Goal: Check status: Check status

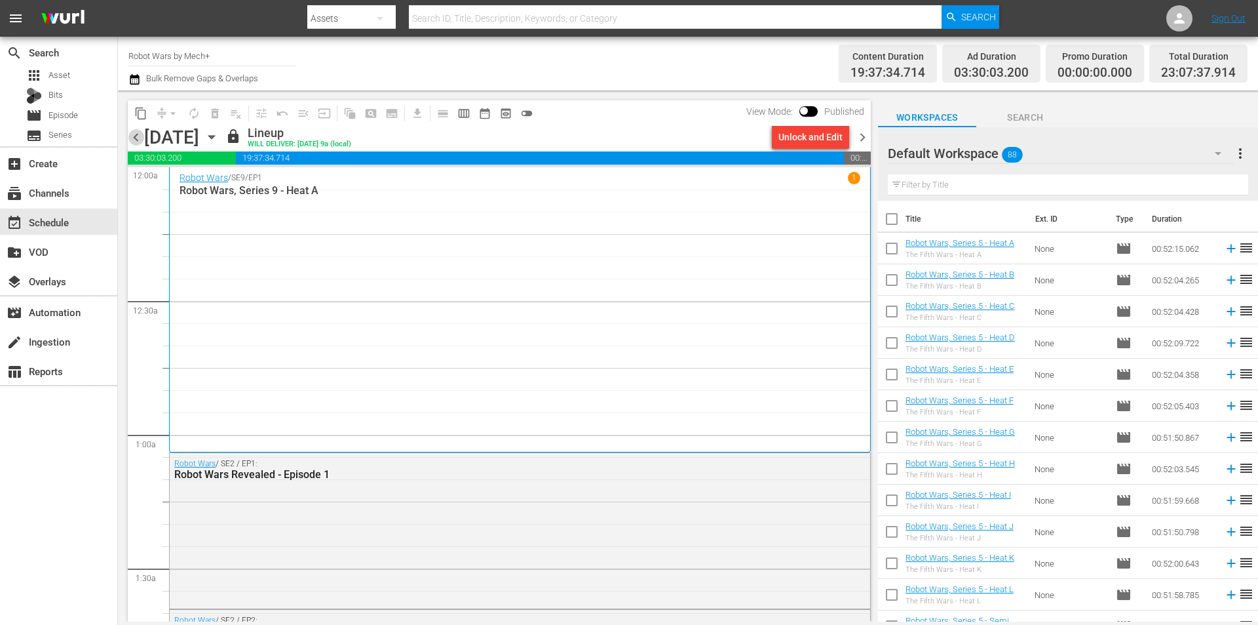
click at [135, 138] on span "chevron_left" at bounding box center [136, 137] width 16 height 16
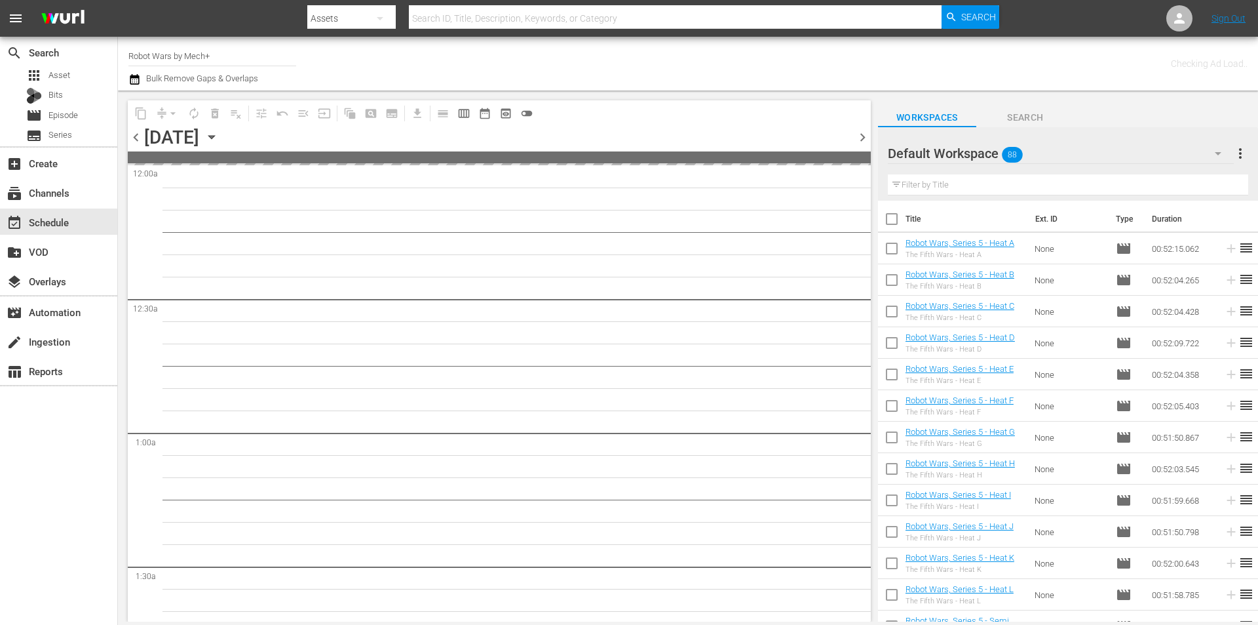
click at [135, 138] on span "chevron_left" at bounding box center [136, 137] width 16 height 16
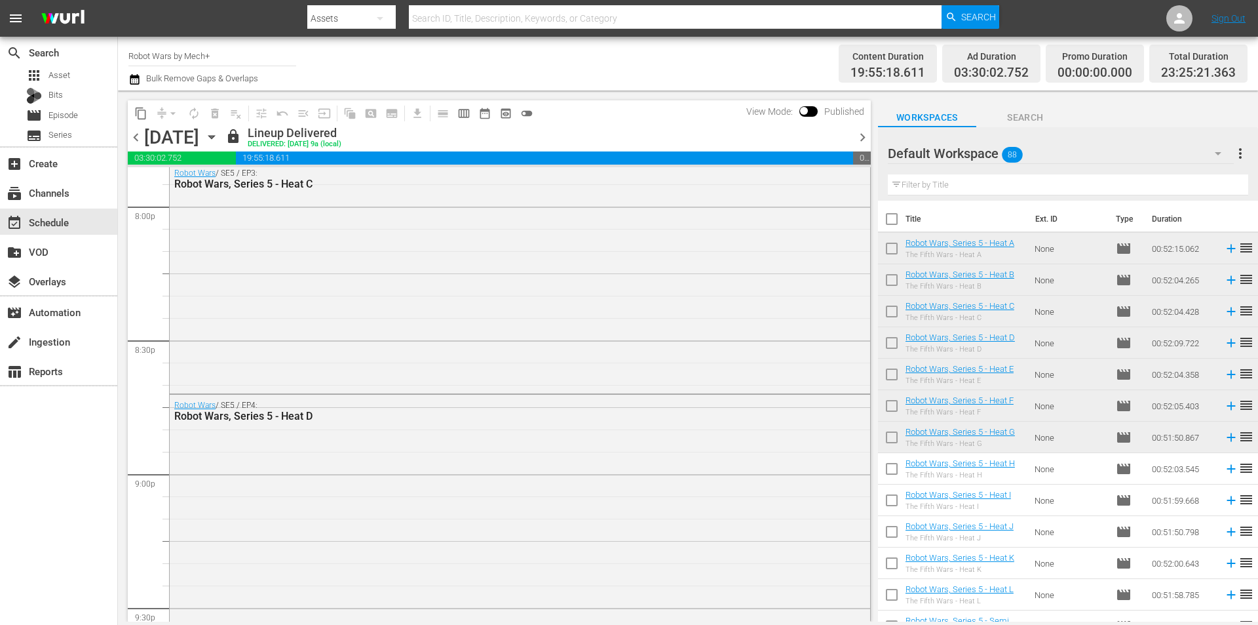
scroll to position [6008, 0]
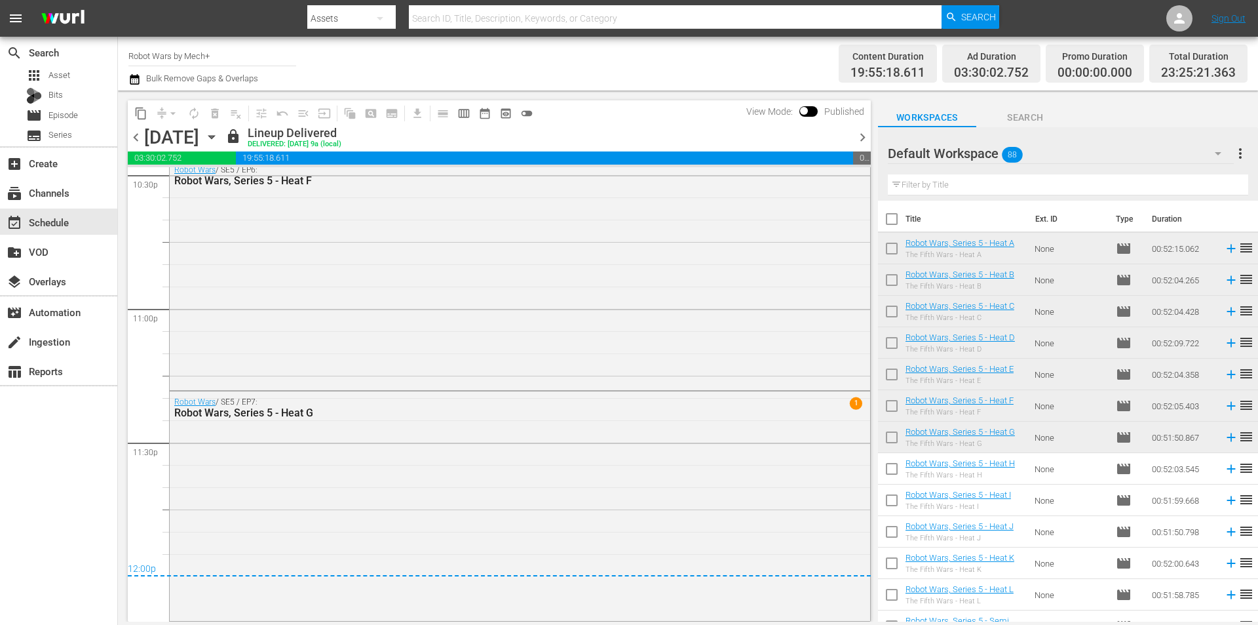
click at [858, 142] on span "chevron_right" at bounding box center [863, 137] width 16 height 16
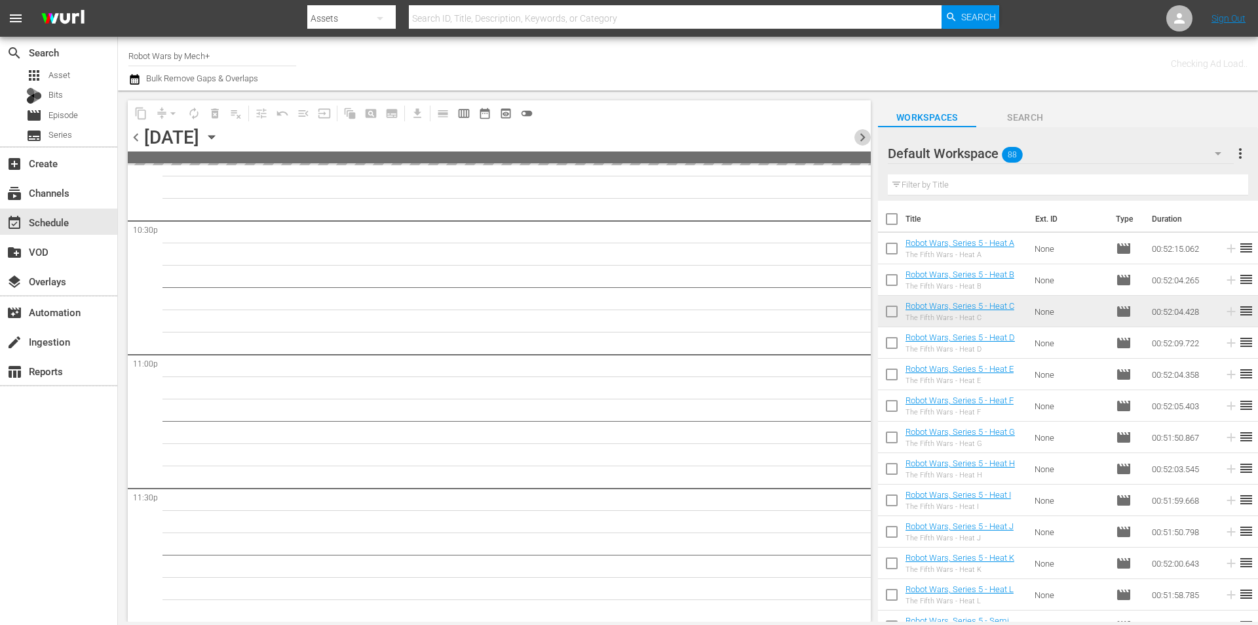
click at [858, 142] on span "chevron_right" at bounding box center [863, 137] width 16 height 16
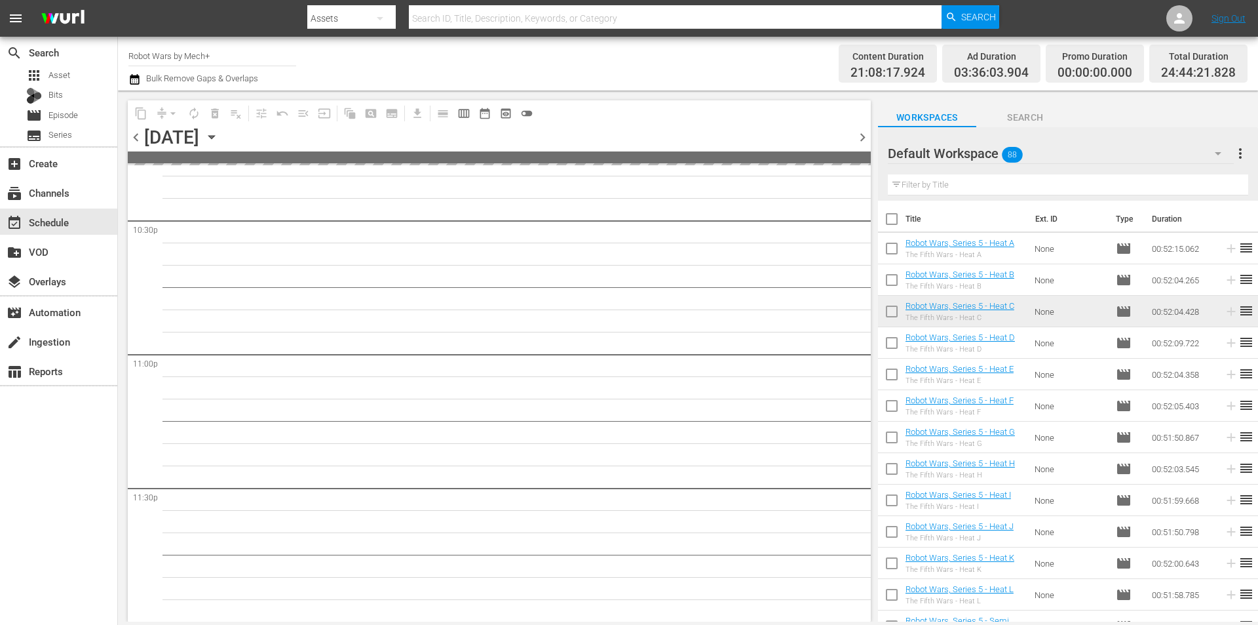
click at [858, 142] on span "chevron_right" at bounding box center [863, 137] width 16 height 16
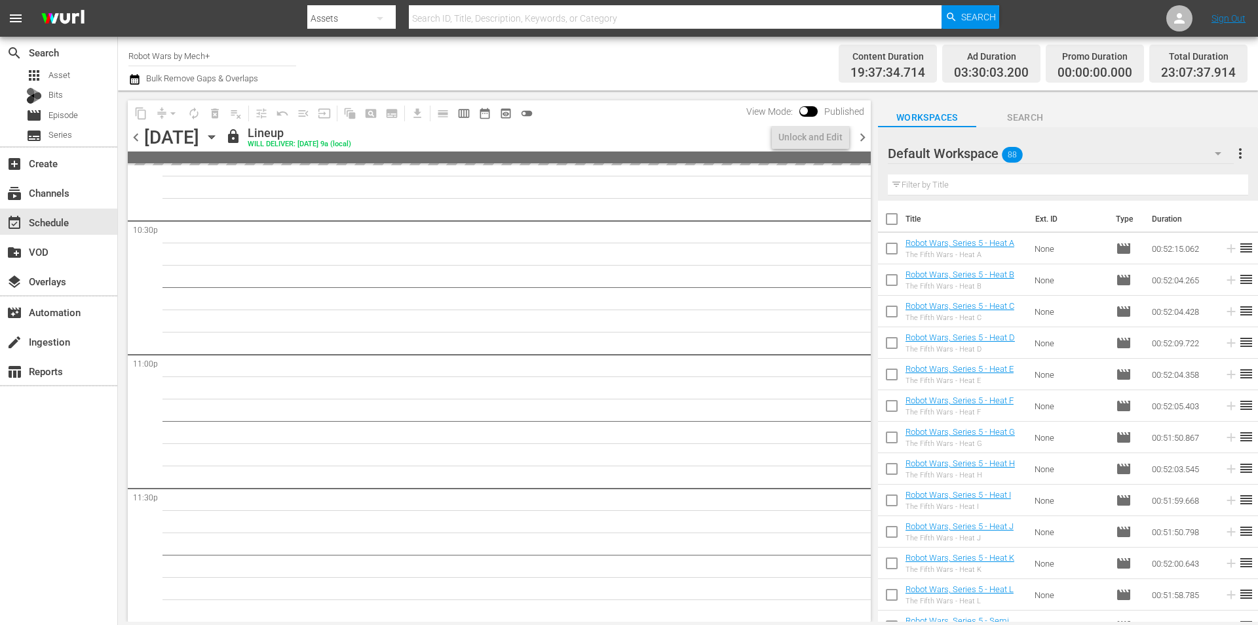
click at [858, 142] on span "chevron_right" at bounding box center [863, 137] width 16 height 16
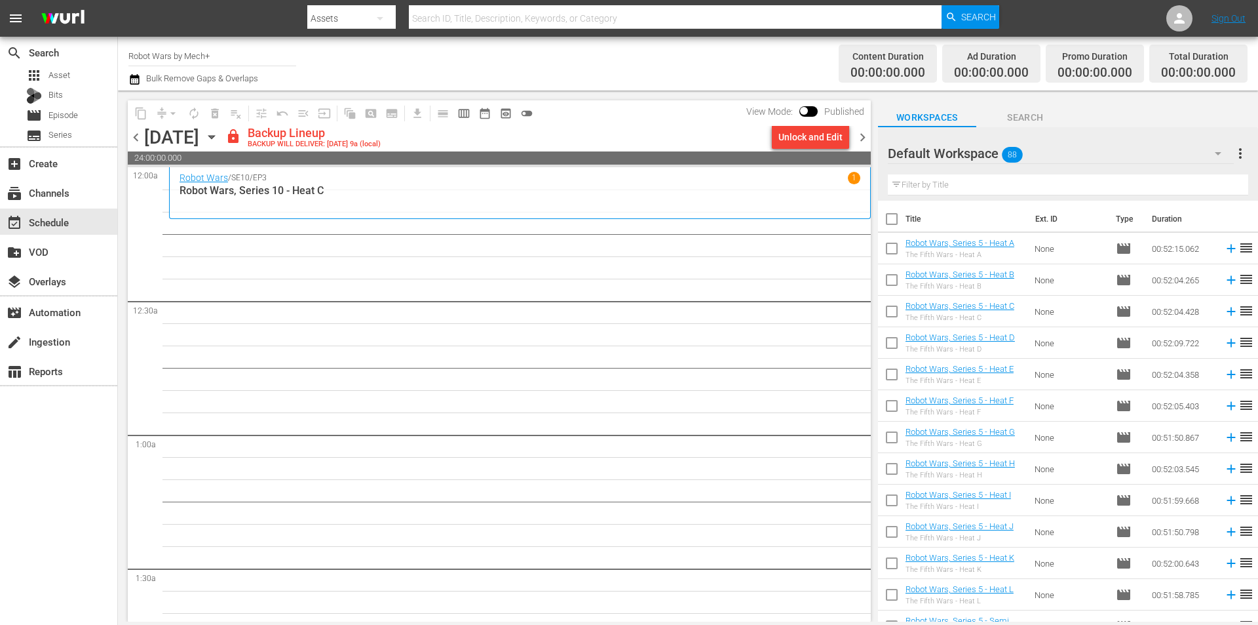
click at [138, 137] on span "chevron_left" at bounding box center [136, 137] width 16 height 16
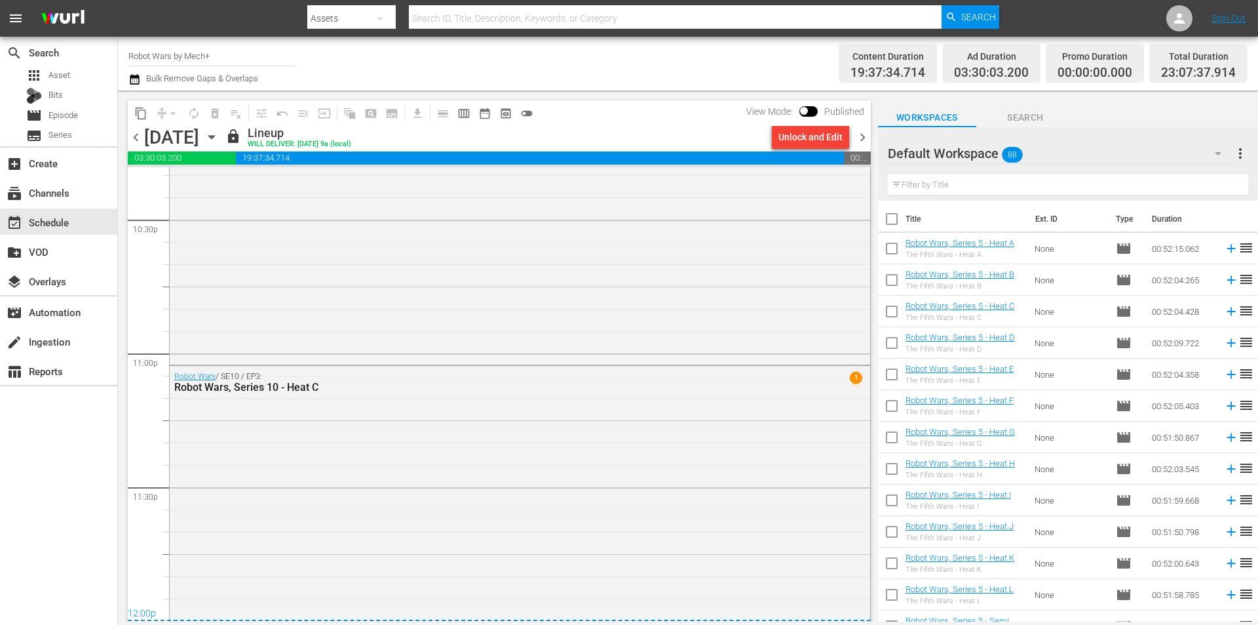
scroll to position [6015, 0]
